Goal: Find specific page/section: Find specific page/section

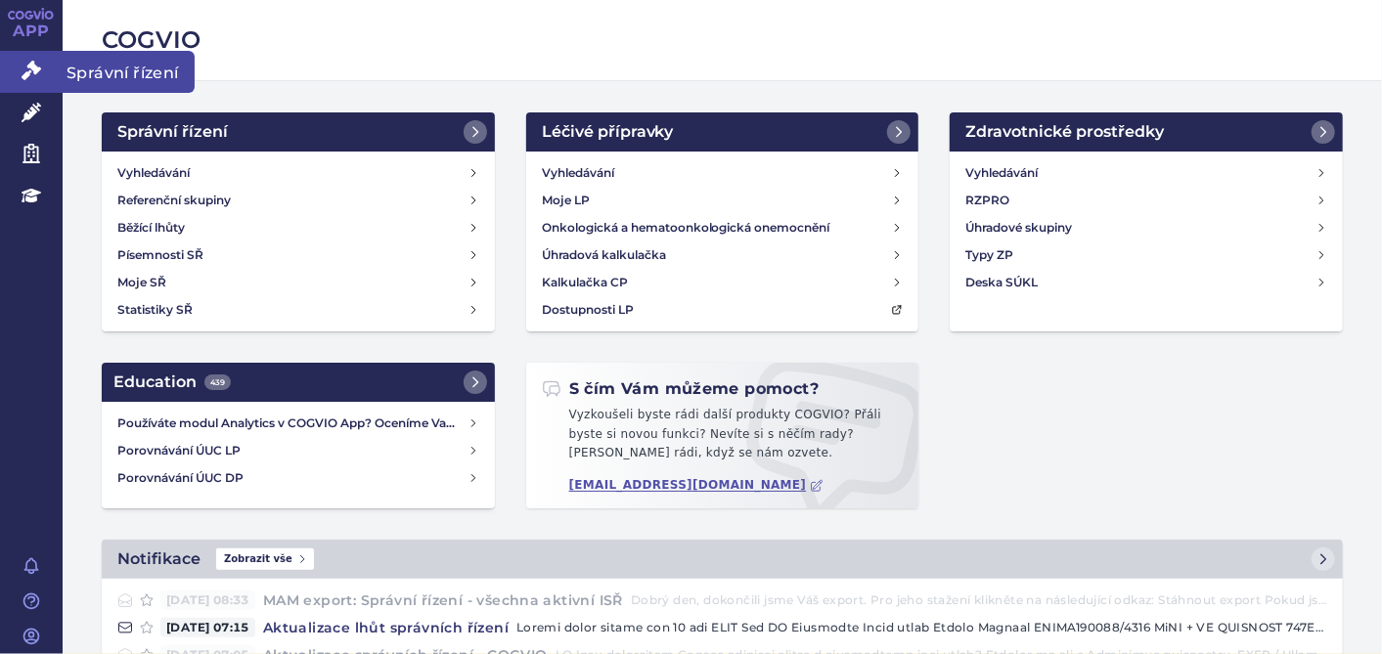
click at [25, 58] on link "Správní řízení" at bounding box center [31, 71] width 63 height 41
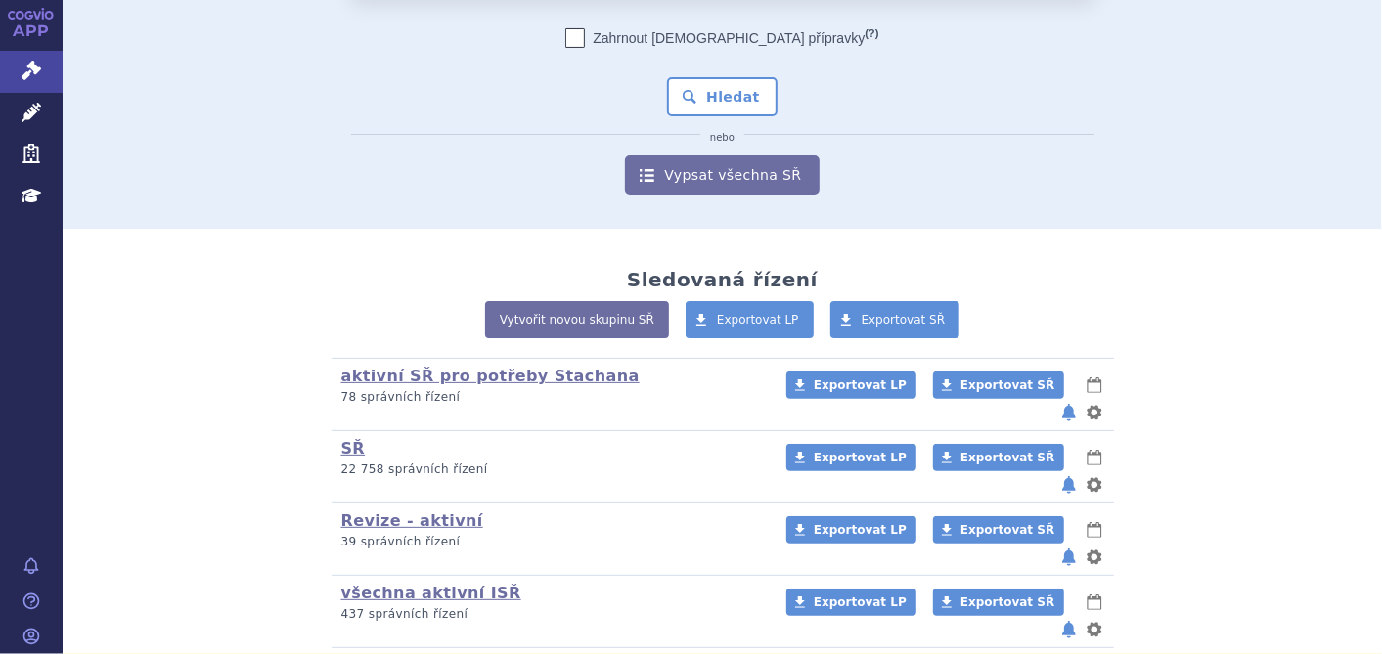
scroll to position [201, 0]
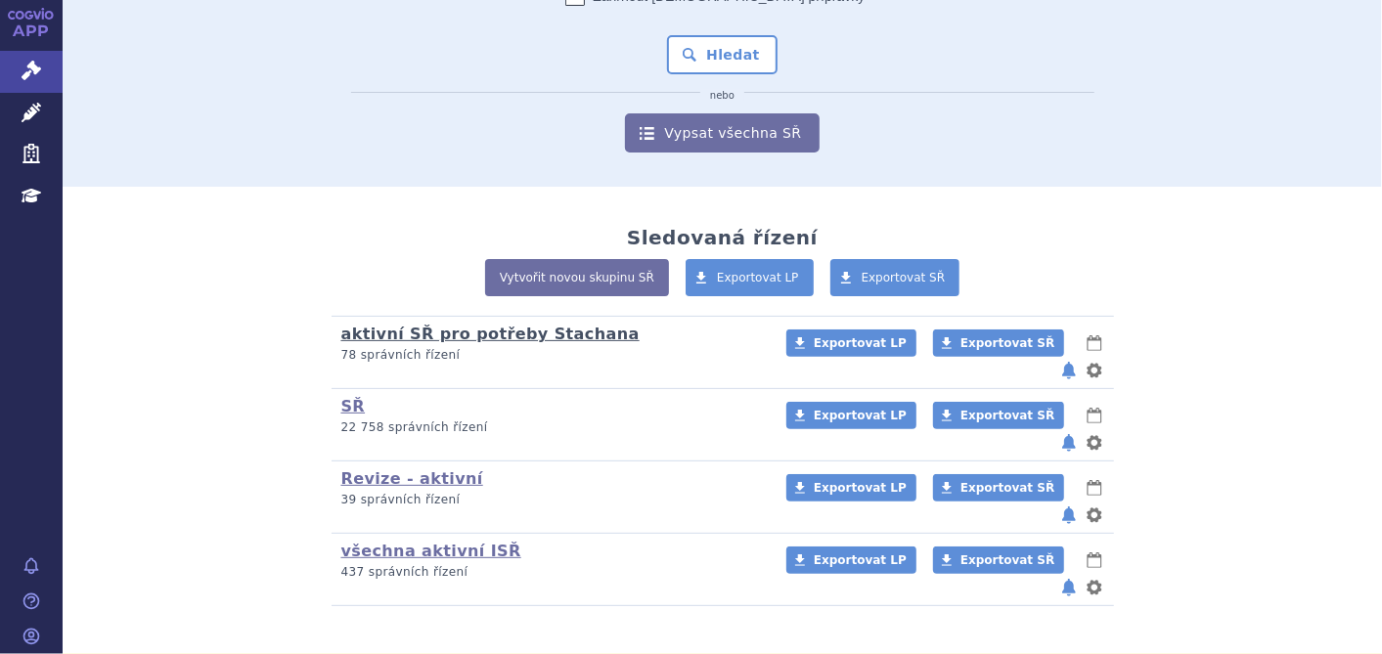
click at [525, 333] on link "aktivní SŘ pro potřeby Stachana" at bounding box center [490, 334] width 298 height 19
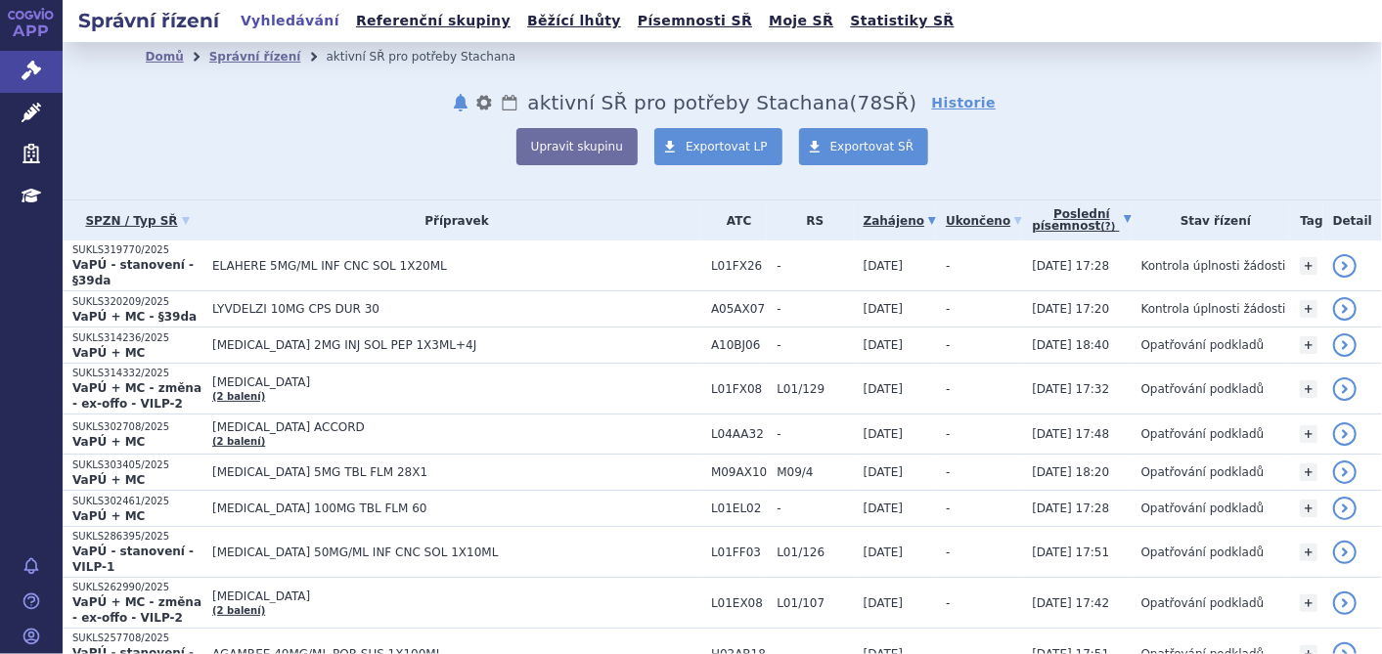
click at [1052, 217] on link "Poslední písemnost (?)" at bounding box center [1081, 221] width 99 height 40
